Goal: Transaction & Acquisition: Purchase product/service

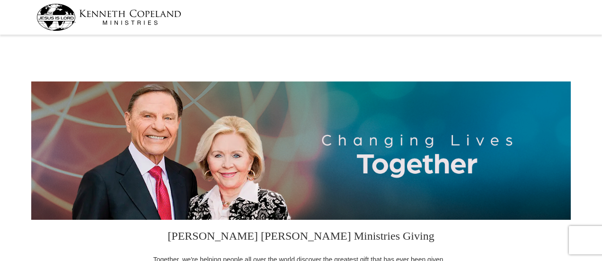
select select "NY"
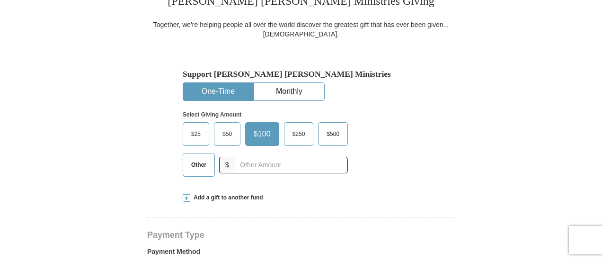
scroll to position [237, 0]
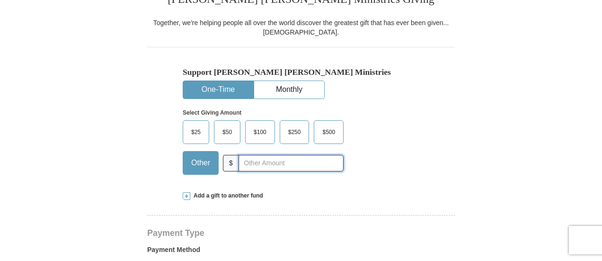
click at [257, 162] on input "text" at bounding box center [291, 163] width 105 height 17
type input "87.00"
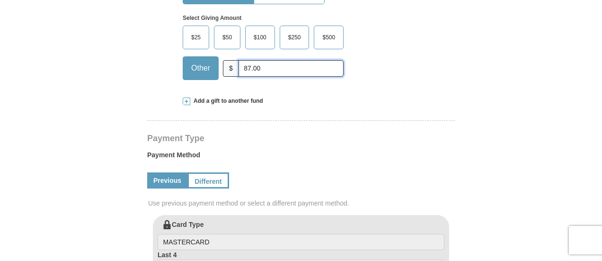
scroll to position [379, 0]
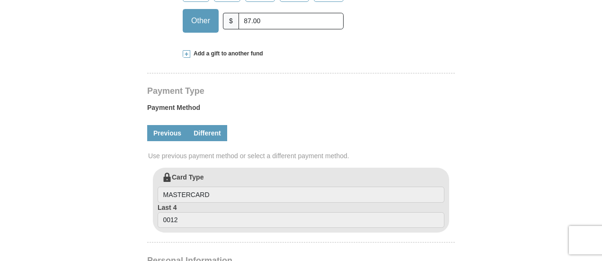
click at [214, 138] on link "Different" at bounding box center [208, 133] width 40 height 16
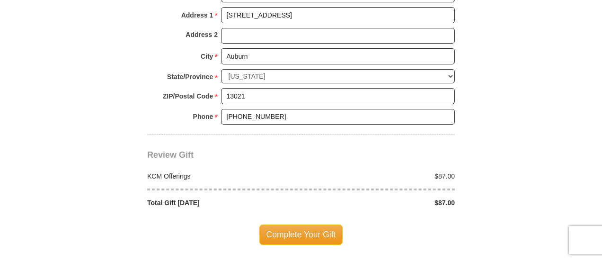
scroll to position [852, 0]
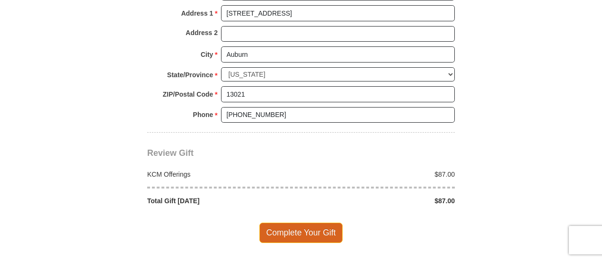
click at [286, 230] on span "Complete Your Gift" at bounding box center [301, 233] width 84 height 20
